Goal: Task Accomplishment & Management: Manage account settings

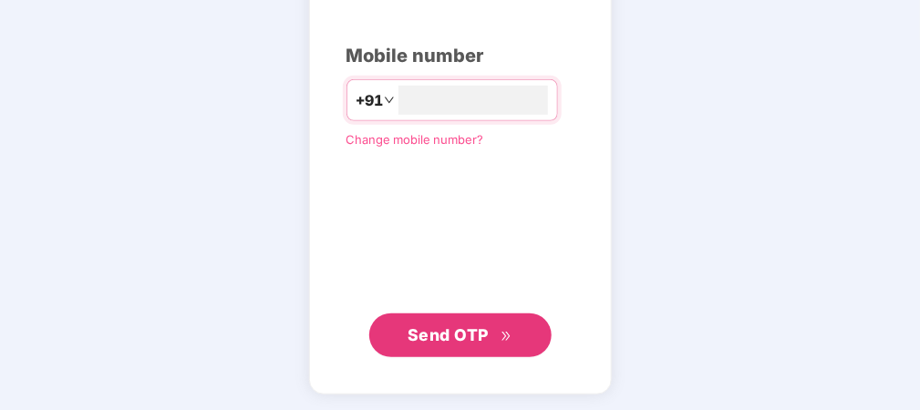
type input "**********"
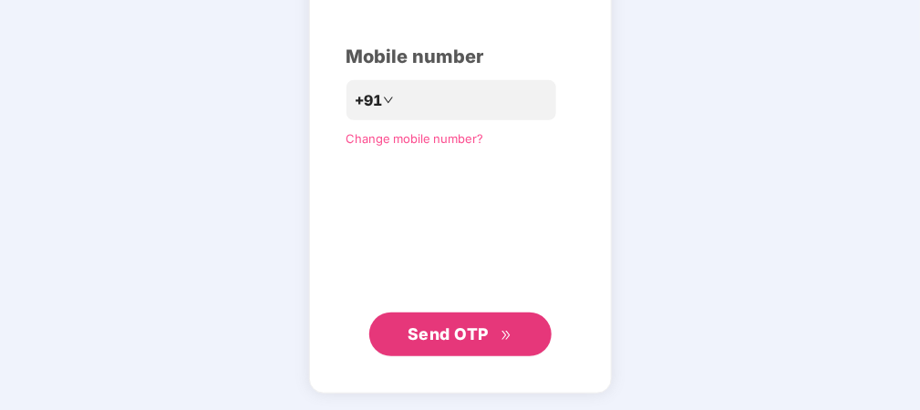
click at [439, 337] on span "Send OTP" at bounding box center [448, 334] width 81 height 19
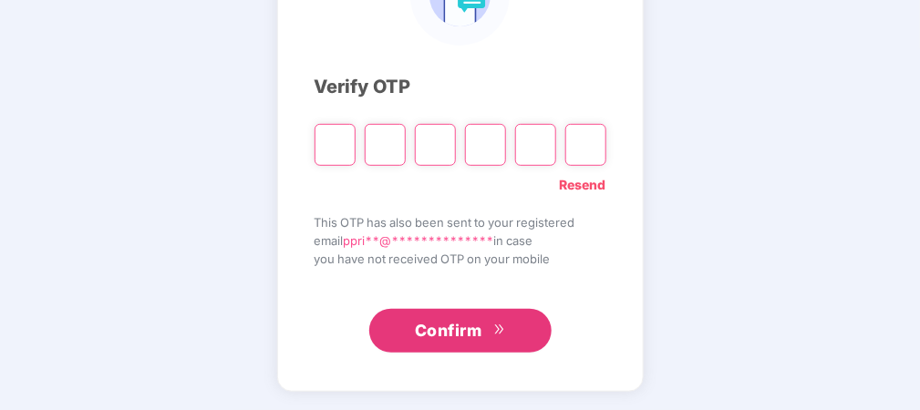
scroll to position [184, 0]
type input "*"
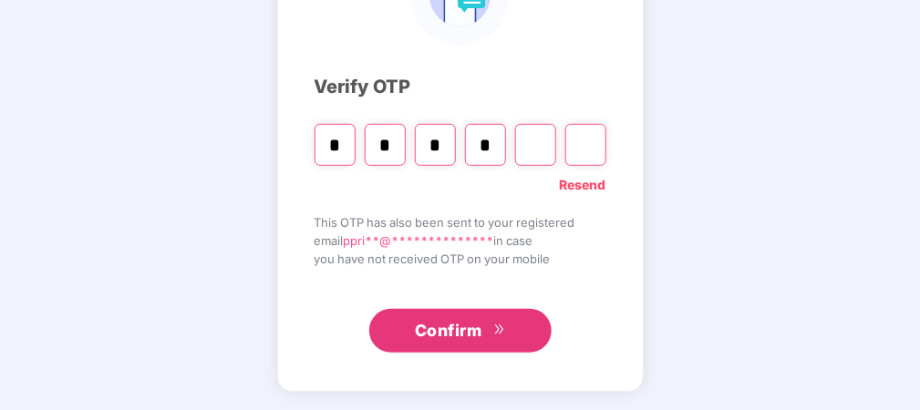
type input "*"
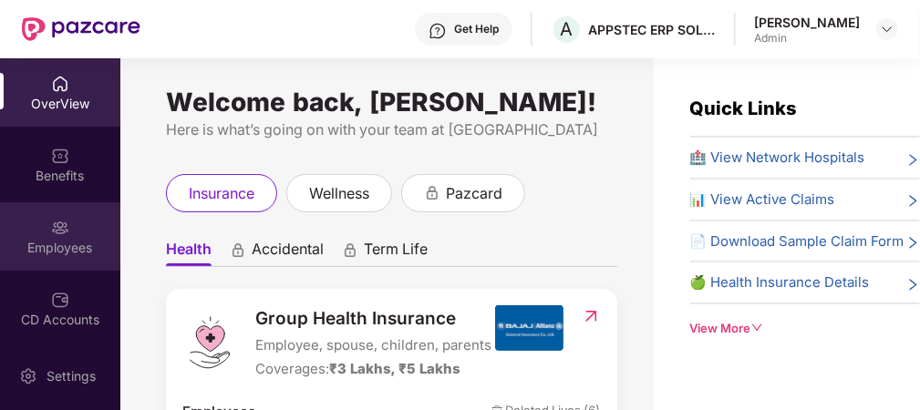
click at [61, 253] on div "Employees" at bounding box center [60, 248] width 120 height 18
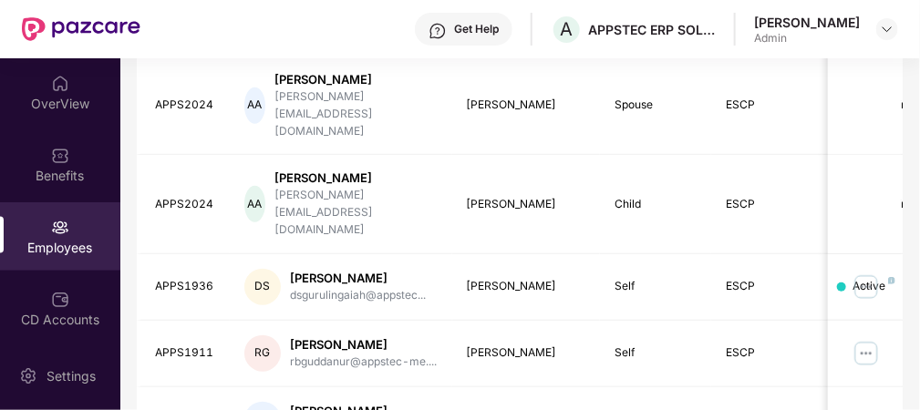
scroll to position [809, 0]
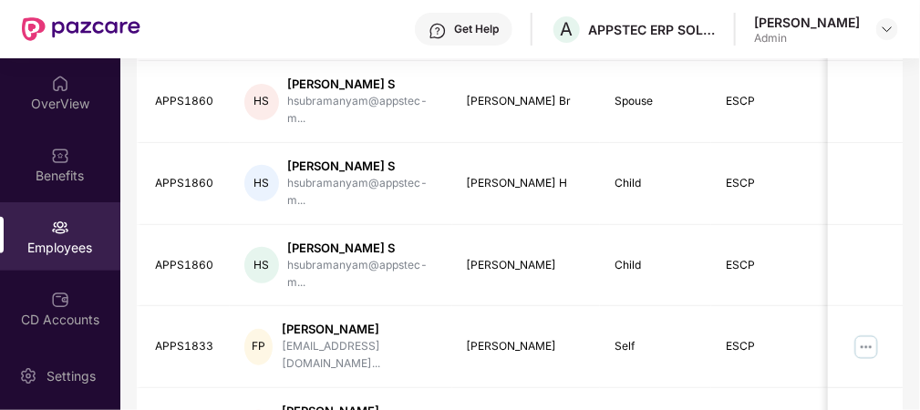
scroll to position [0, 0]
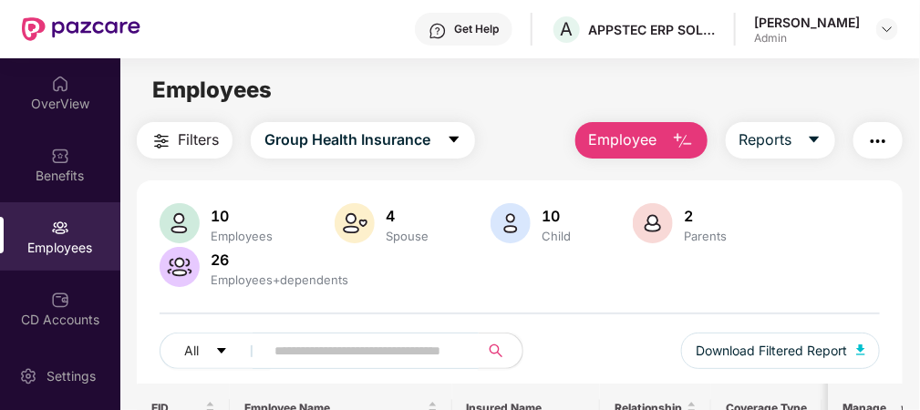
click at [302, 347] on input "text" at bounding box center [364, 350] width 180 height 27
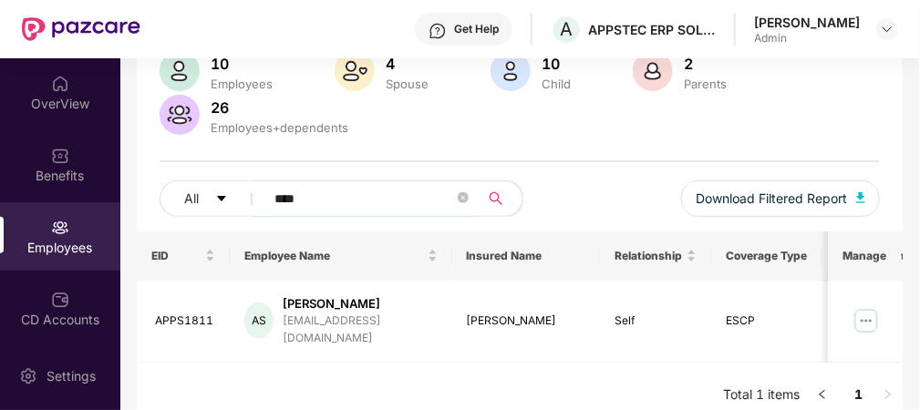
scroll to position [153, 0]
type input "****"
click at [866, 316] on img at bounding box center [867, 320] width 29 height 29
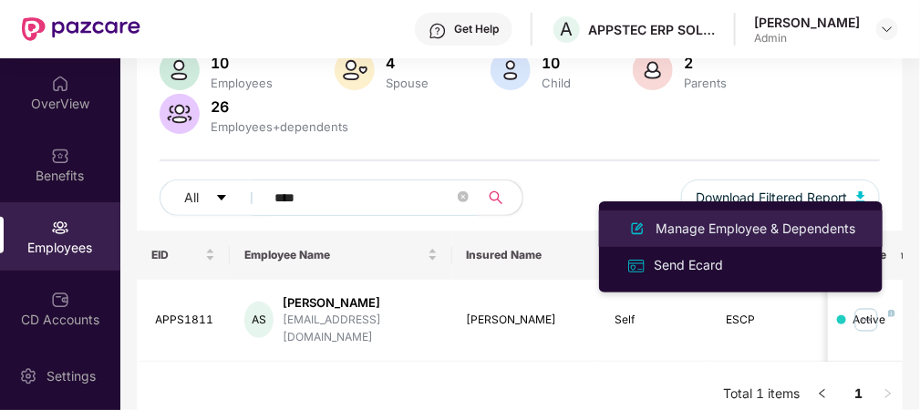
click at [702, 228] on div "Manage Employee & Dependents" at bounding box center [755, 229] width 207 height 20
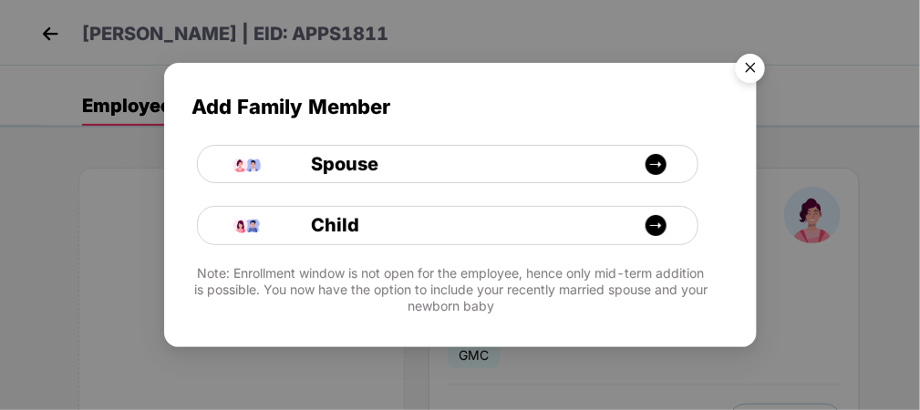
click at [746, 73] on img "Close" at bounding box center [750, 71] width 51 height 51
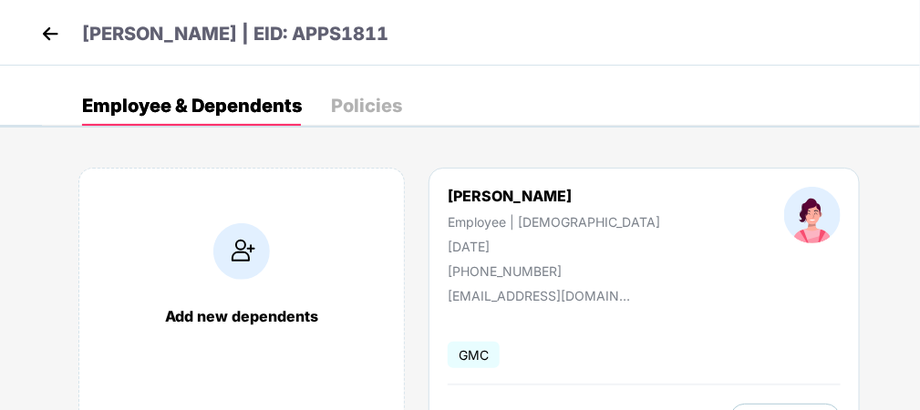
scroll to position [77, 0]
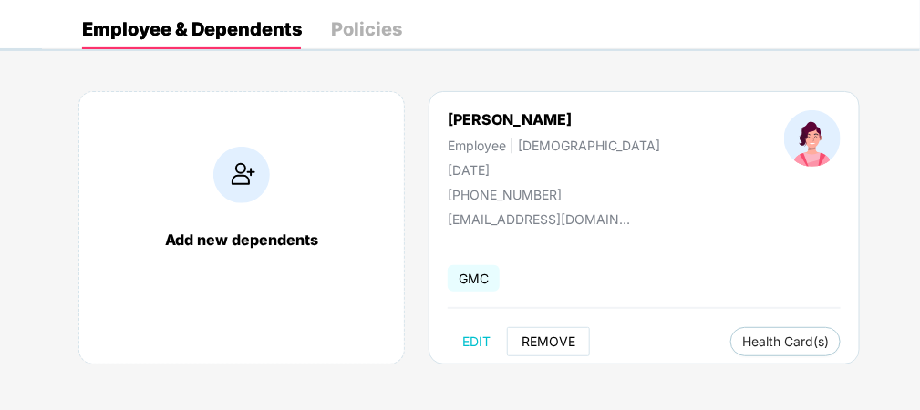
click at [561, 342] on span "REMOVE" at bounding box center [549, 342] width 54 height 15
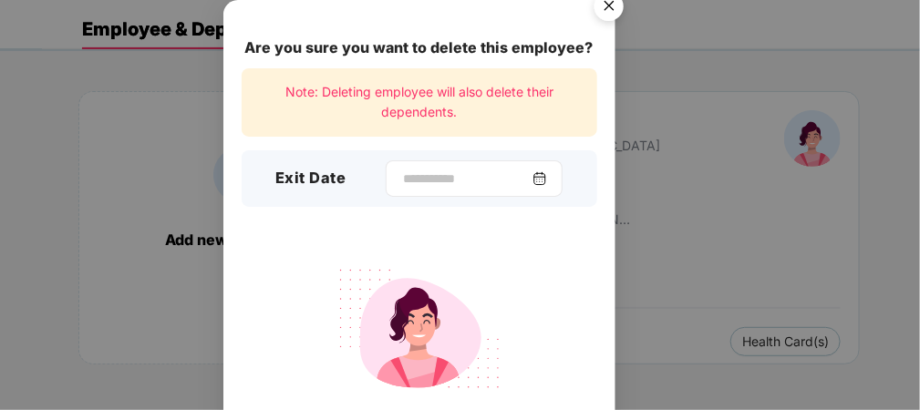
click at [547, 179] on img at bounding box center [540, 178] width 15 height 15
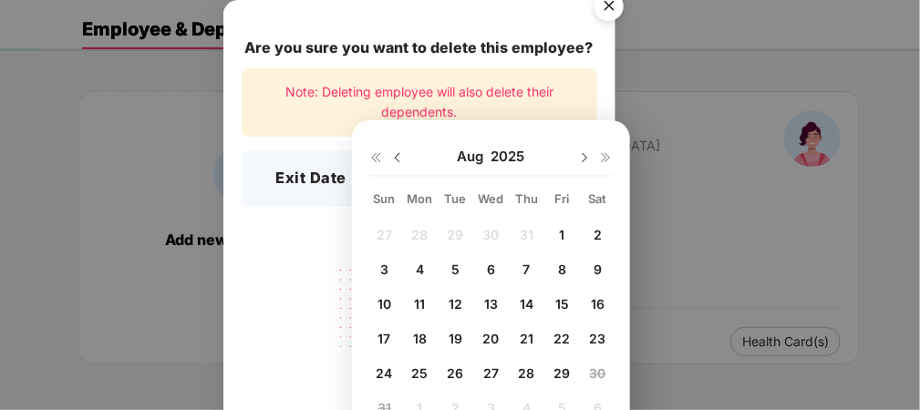
click at [494, 272] on span "6" at bounding box center [491, 270] width 8 height 16
type input "**********"
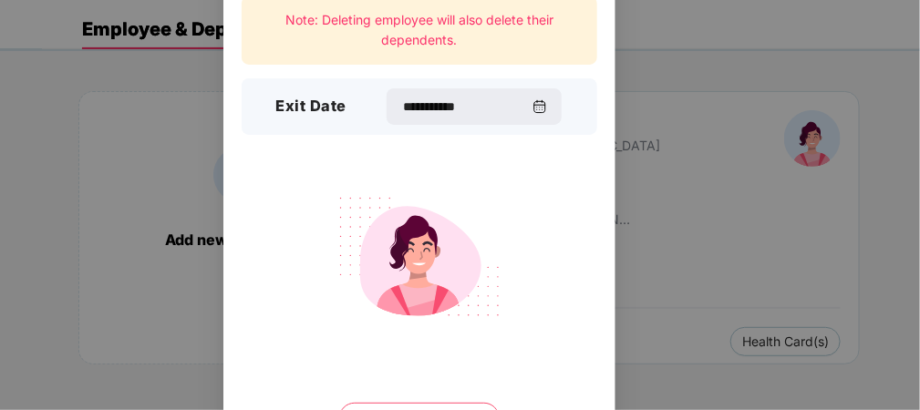
scroll to position [171, 0]
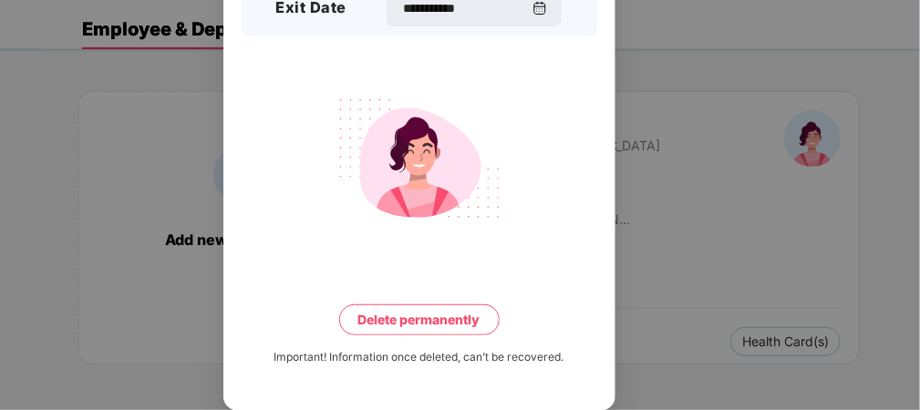
click at [391, 317] on button "Delete permanently" at bounding box center [419, 320] width 161 height 31
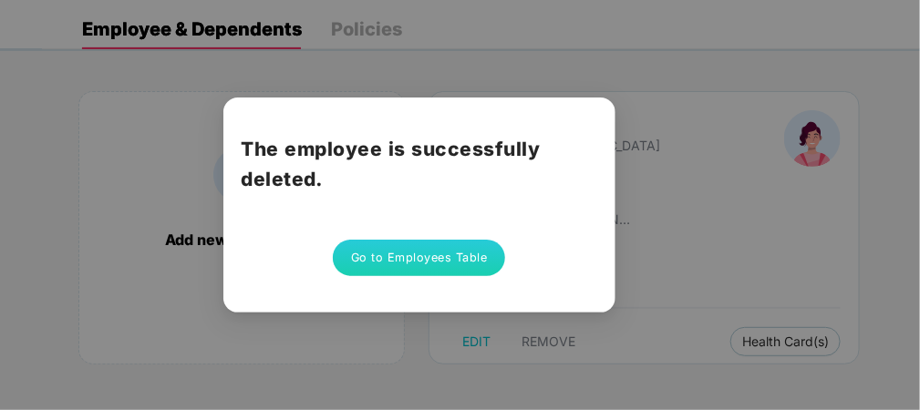
click at [459, 256] on button "Go to Employees Table" at bounding box center [419, 258] width 173 height 36
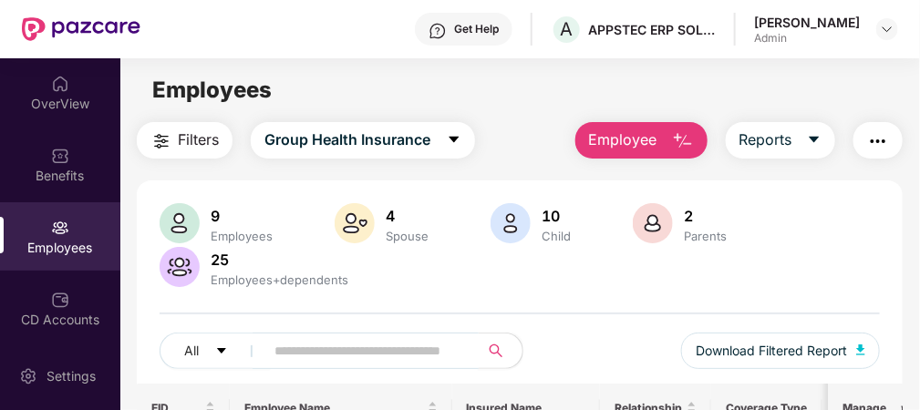
click at [312, 349] on input "text" at bounding box center [364, 350] width 180 height 27
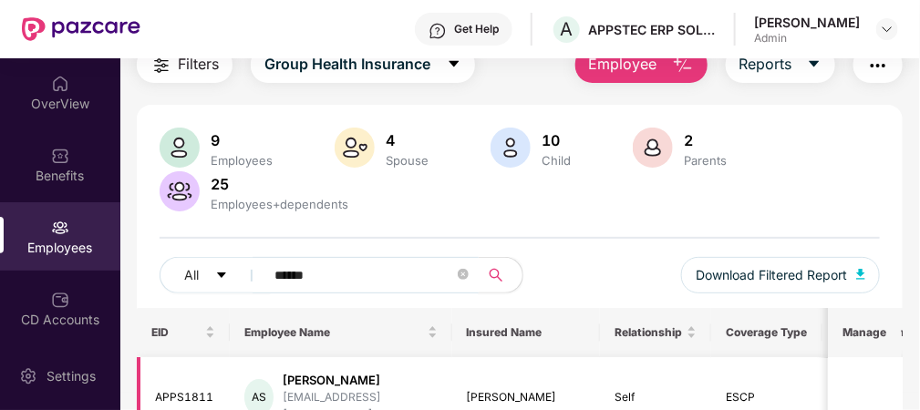
scroll to position [153, 0]
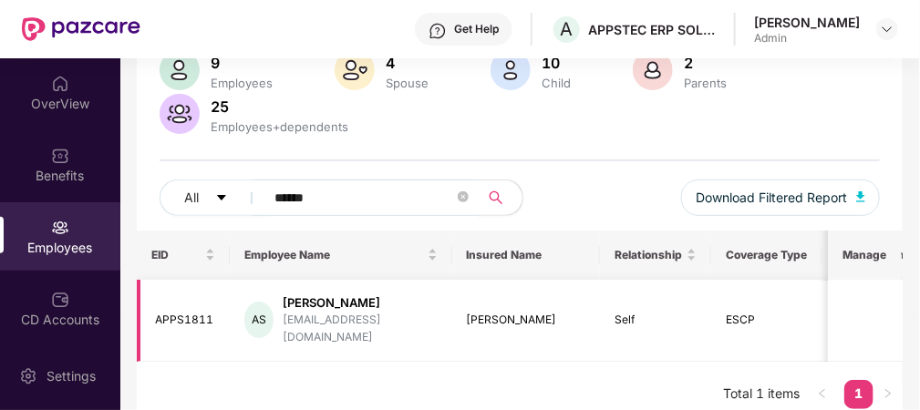
type input "******"
click at [297, 310] on div "[PERSON_NAME]" at bounding box center [360, 303] width 154 height 17
click at [49, 252] on div "Employees" at bounding box center [60, 248] width 120 height 18
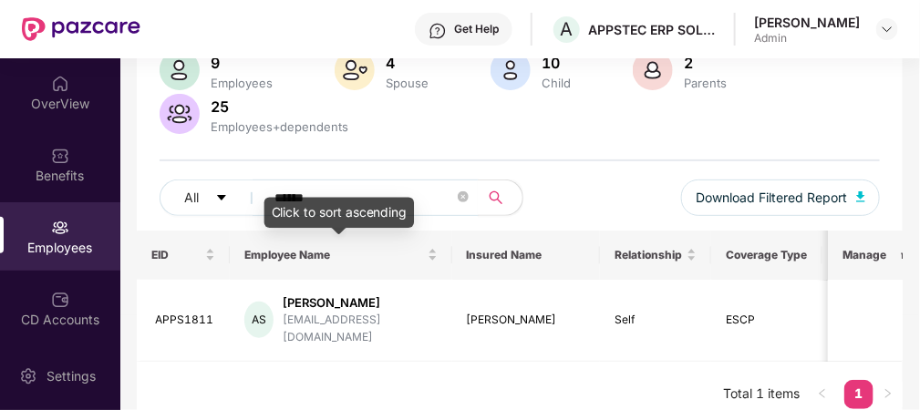
scroll to position [0, 0]
